Goal: Navigation & Orientation: Find specific page/section

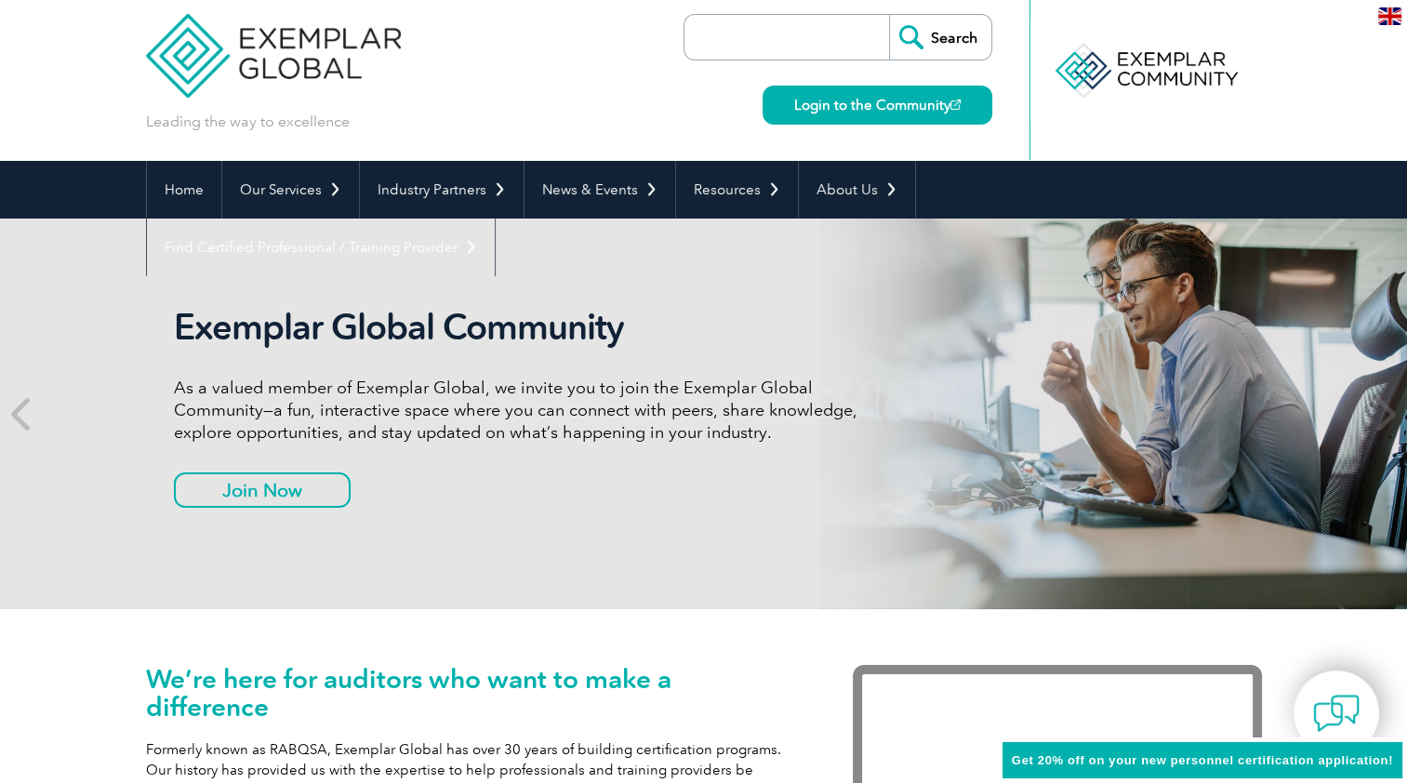
scroll to position [11, 0]
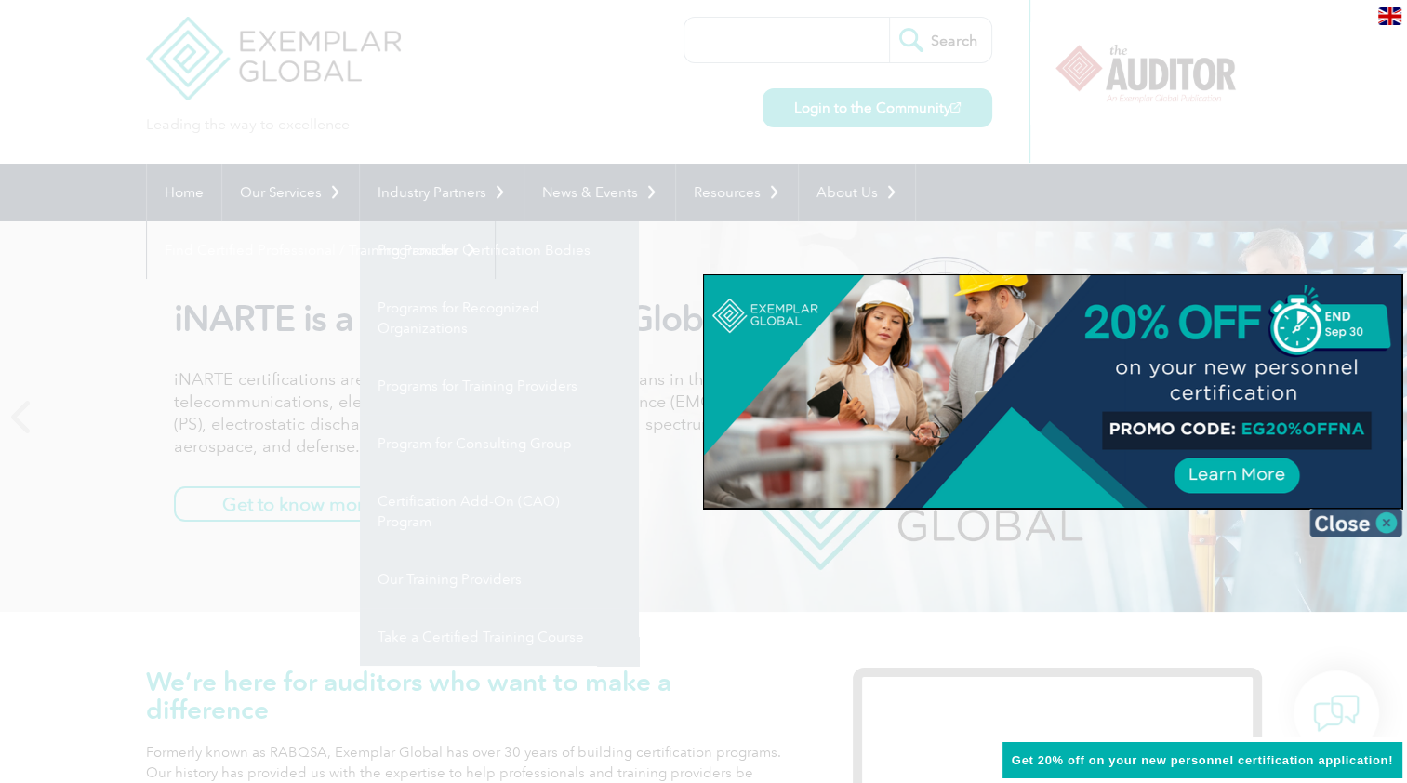
click at [1367, 527] on img at bounding box center [1356, 523] width 93 height 28
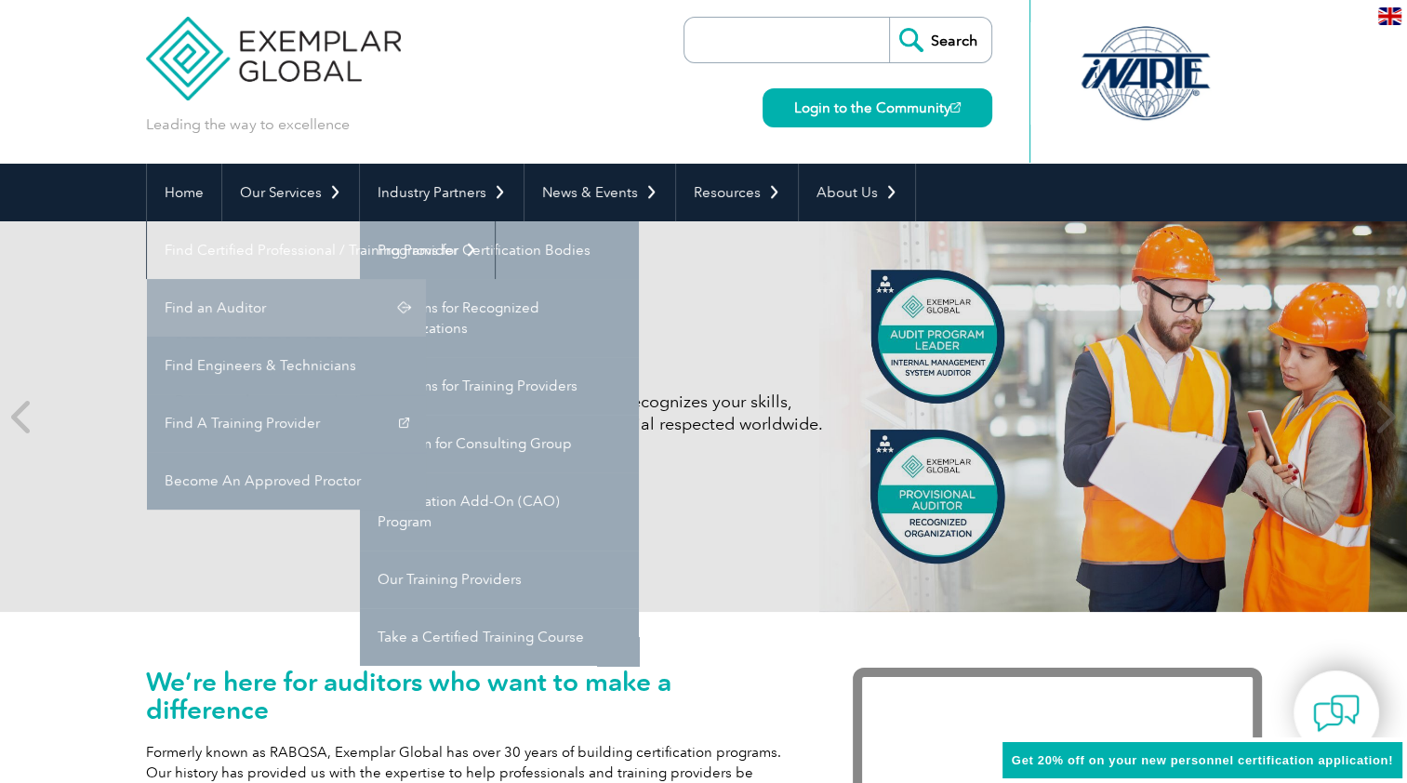
click at [426, 279] on link "Find an Auditor" at bounding box center [286, 308] width 279 height 58
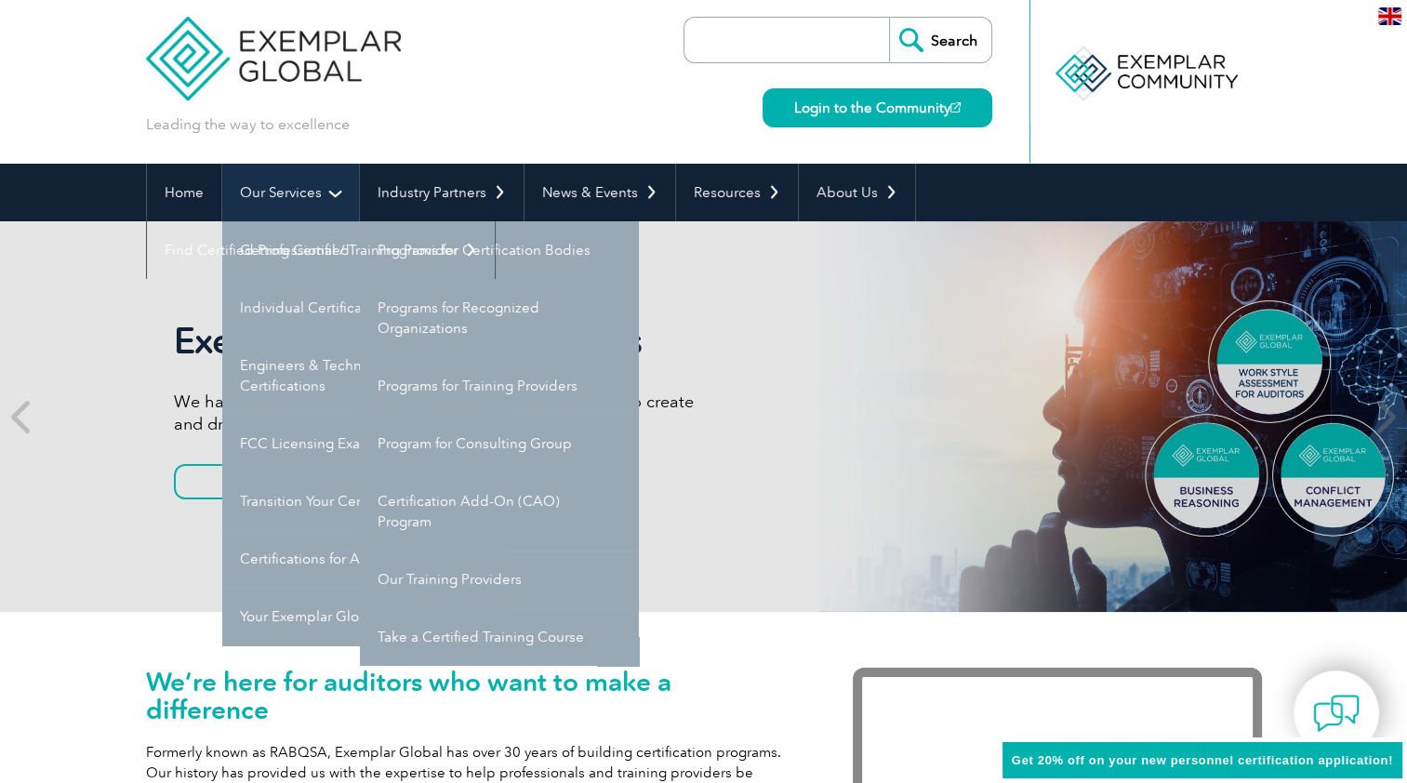
click at [286, 197] on link "Our Services" at bounding box center [290, 193] width 137 height 58
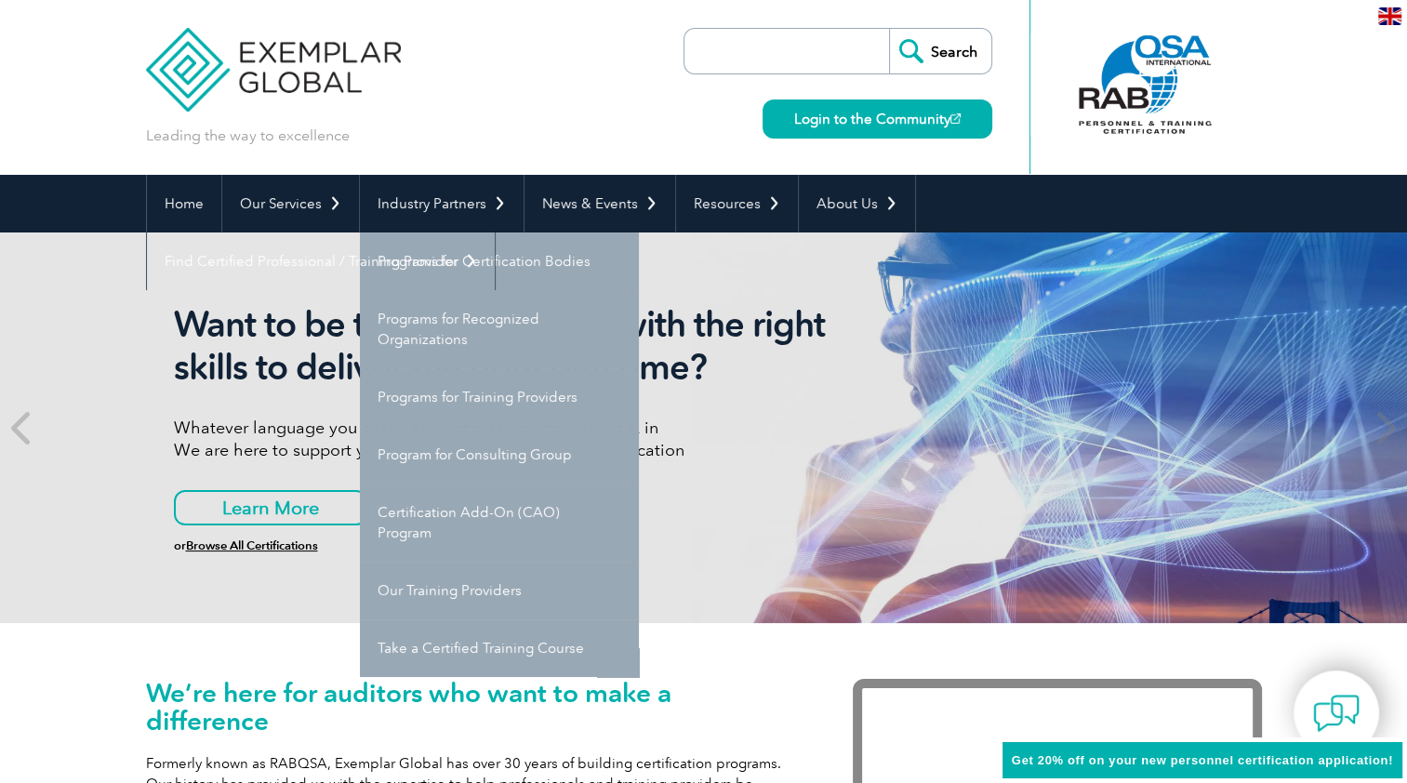
click at [480, 121] on div "Leading the way to excellence Search Login to the Community ▼" at bounding box center [704, 87] width 1116 height 175
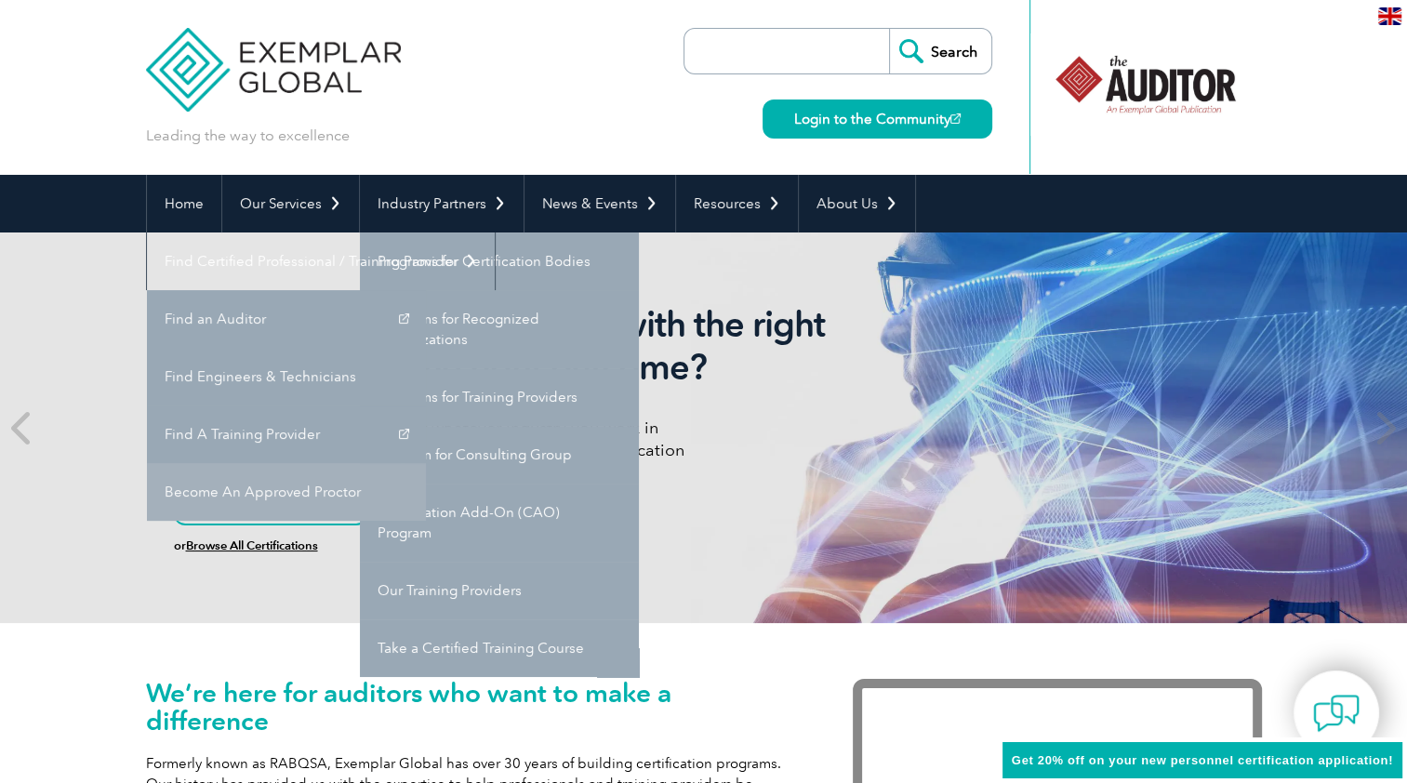
click at [426, 463] on link "Become An Approved Proctor" at bounding box center [286, 492] width 279 height 58
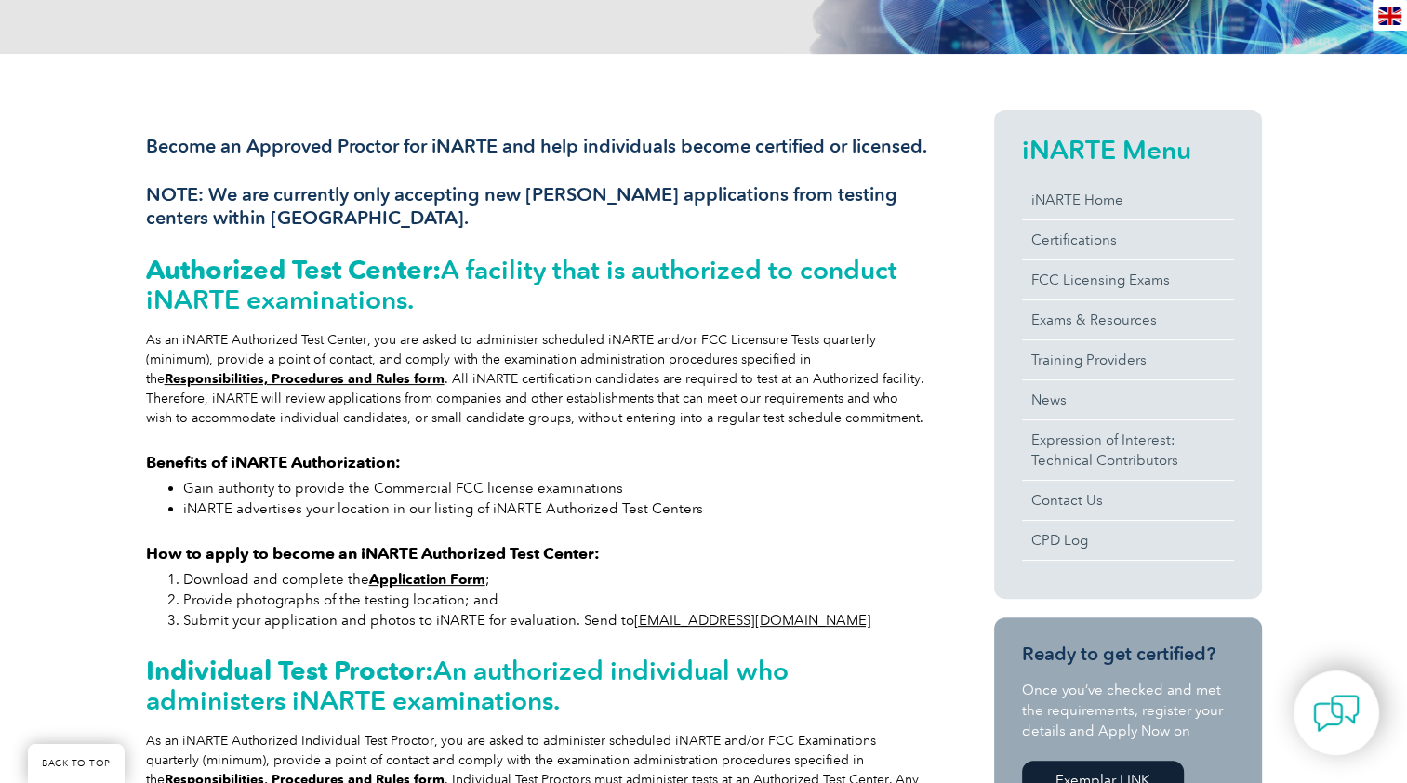
scroll to position [357, 0]
click at [1074, 206] on link "iNARTE Home" at bounding box center [1128, 199] width 212 height 39
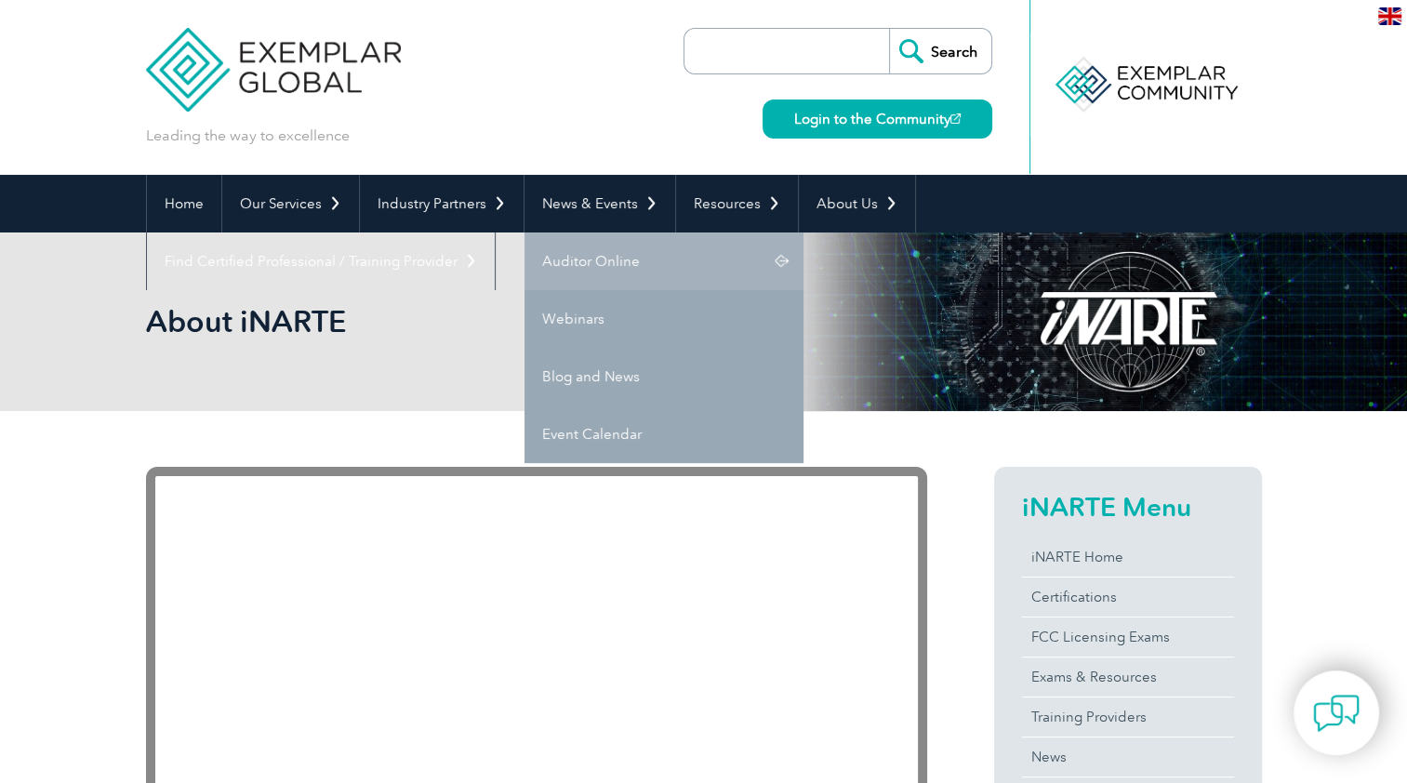
click at [584, 259] on link "Auditor Online" at bounding box center [664, 262] width 279 height 58
